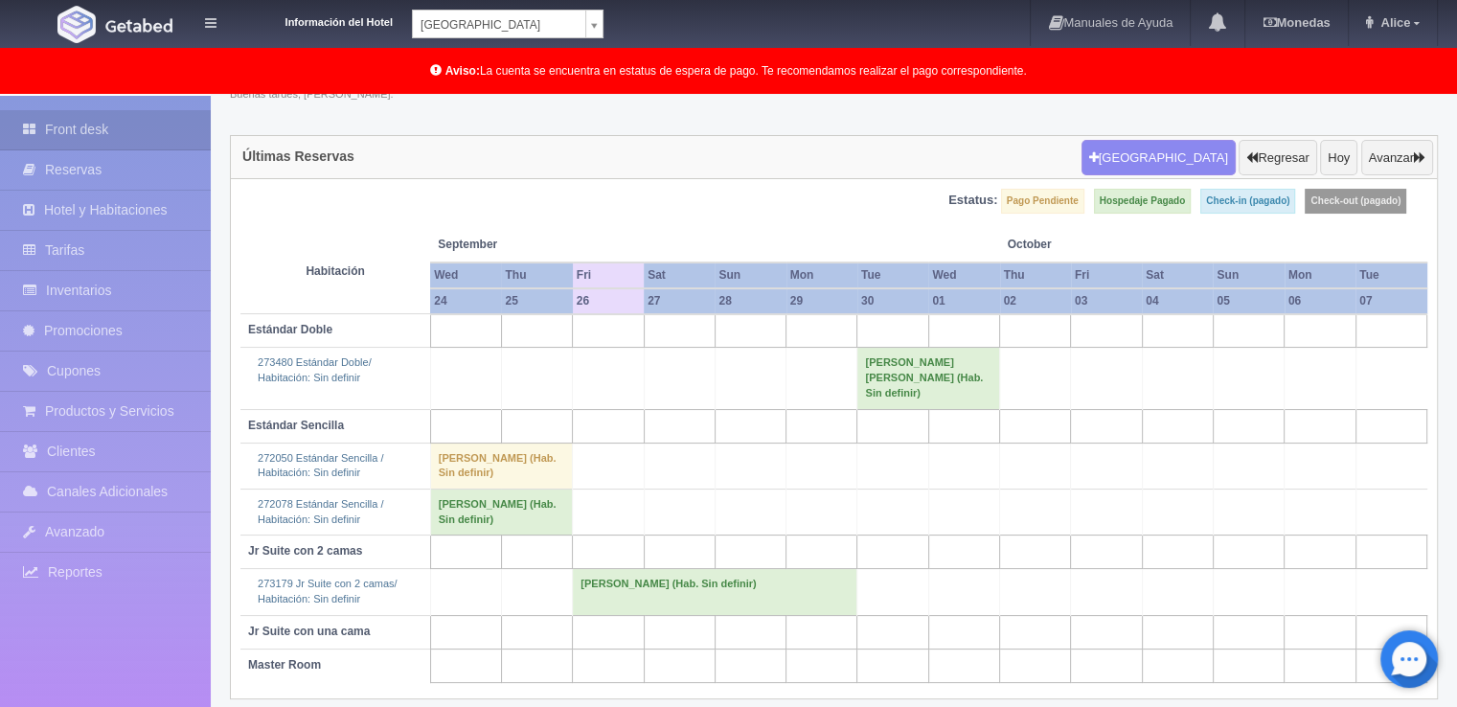
scroll to position [121, 0]
click at [505, 38] on div "Información del Hotel Hotel Plaza Campeche Hotel Plaza Campeche Hotel Plaza Col…" at bounding box center [728, 24] width 1457 height 48
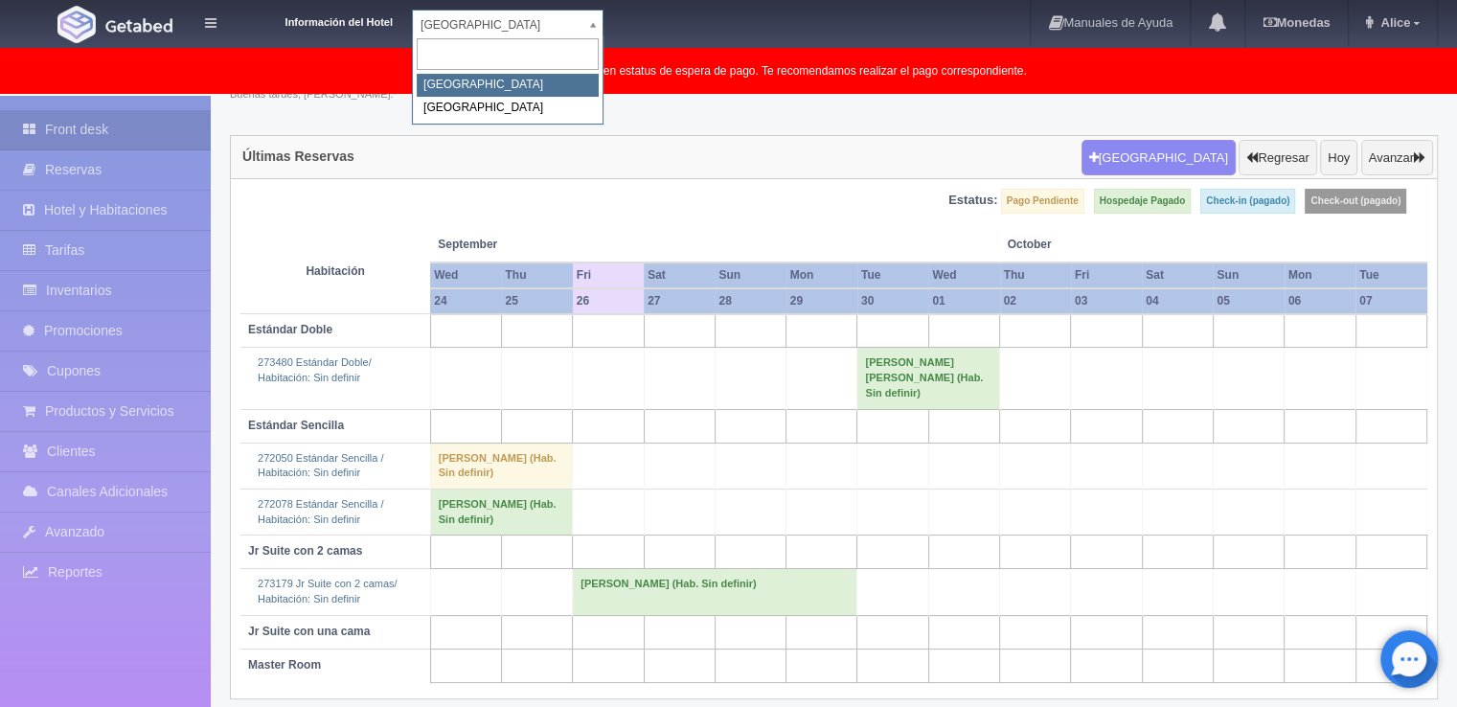
click at [507, 34] on body "Información del Hotel Hotel Plaza Campeche Hotel Plaza Campeche Hotel Plaza Col…" at bounding box center [728, 341] width 1457 height 732
select select "375"
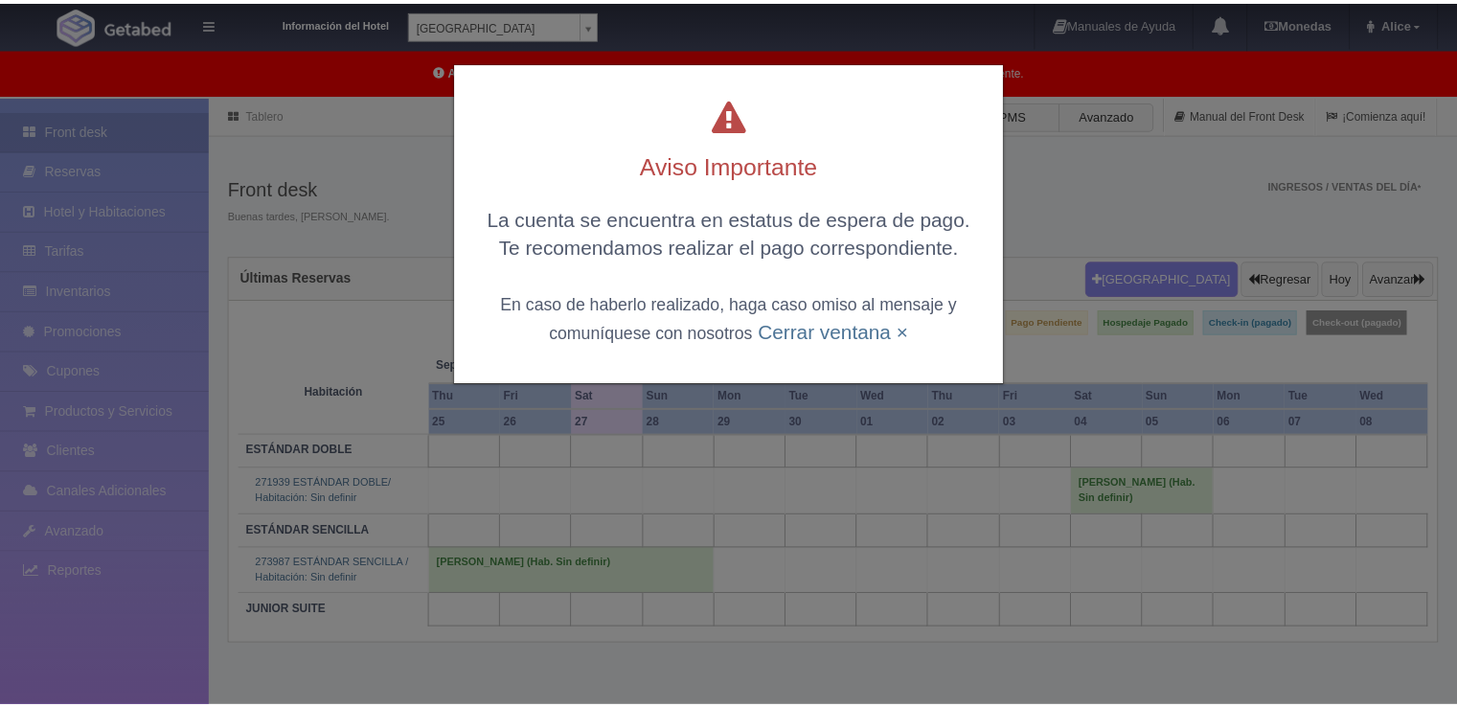
scroll to position [96, 0]
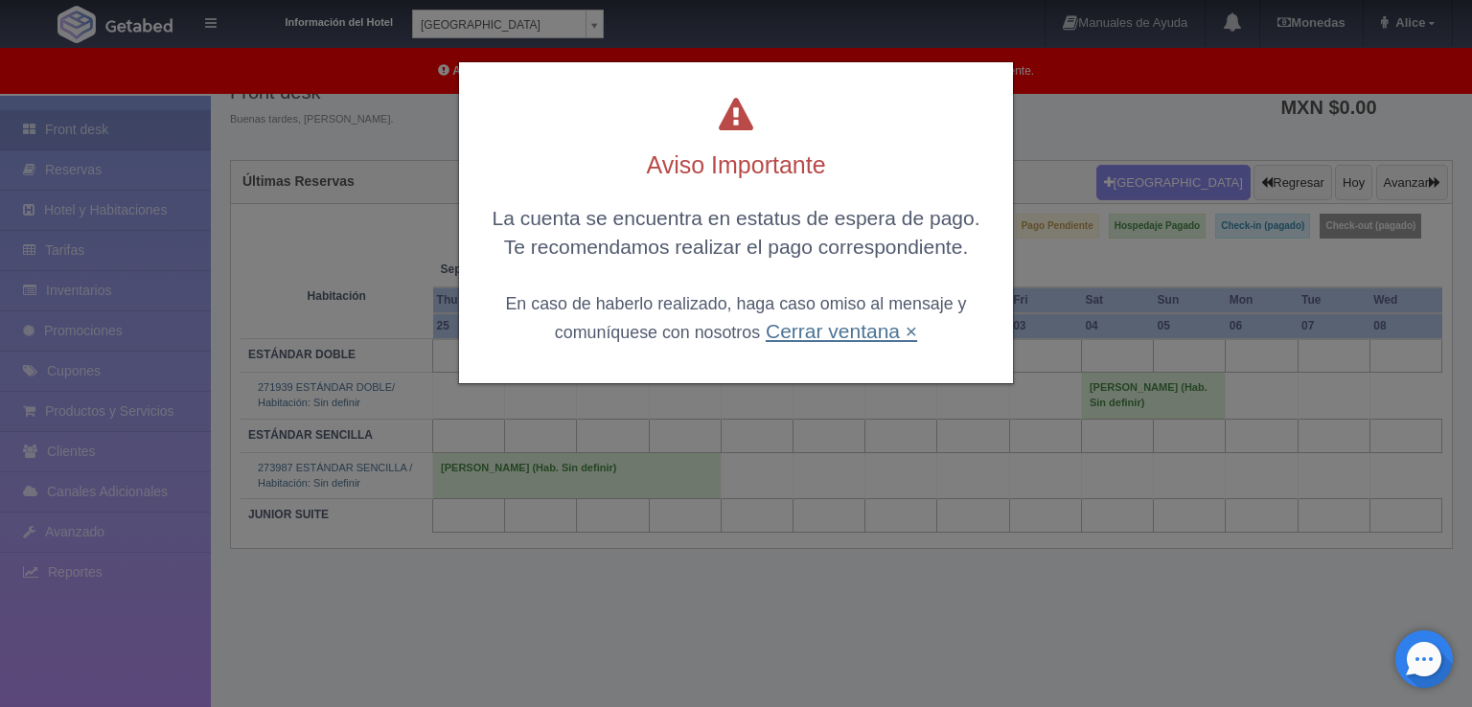
click at [807, 336] on link "Cerrar ventana ×" at bounding box center [841, 331] width 151 height 22
